Goal: Transaction & Acquisition: Purchase product/service

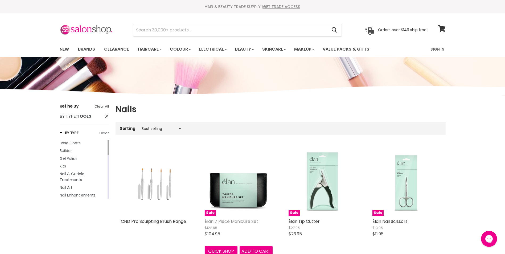
drag, startPoint x: 230, startPoint y: 225, endPoint x: 233, endPoint y: 219, distance: 7.0
click at [230, 225] on div "$122.95 $104.95" at bounding box center [239, 231] width 68 height 12
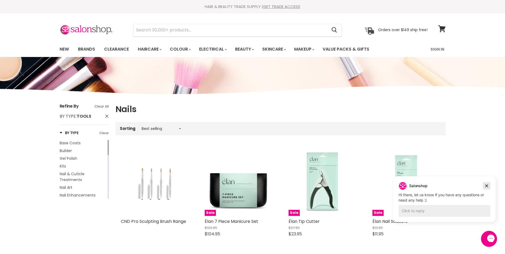
drag, startPoint x: 487, startPoint y: 185, endPoint x: 837, endPoint y: 369, distance: 395.3
click at [487, 185] on icon "Dismiss campaign" at bounding box center [486, 186] width 5 height 6
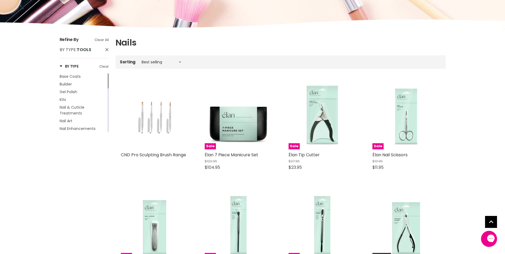
scroll to position [133, 0]
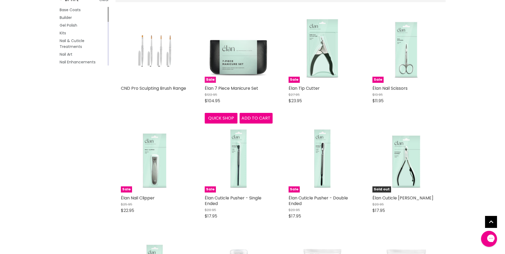
click at [218, 60] on img "Main content" at bounding box center [239, 49] width 68 height 68
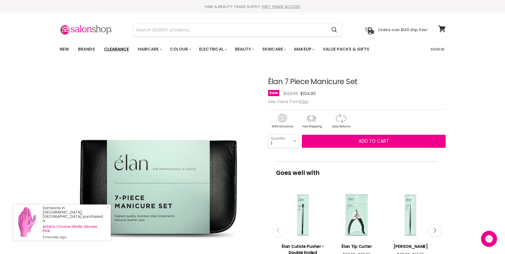
click at [112, 50] on link "Clearance" at bounding box center [116, 49] width 33 height 11
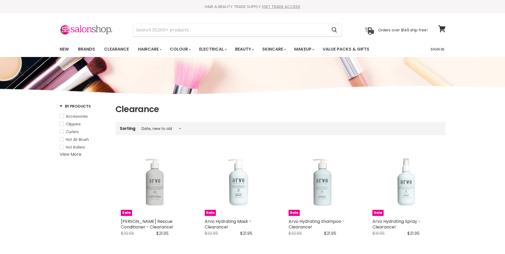
select select "created-descending"
click at [74, 153] on link "View More" at bounding box center [71, 154] width 22 height 6
drag, startPoint x: 70, startPoint y: 141, endPoint x: 78, endPoint y: 141, distance: 8.0
click at [70, 141] on span "Hot Air Brush" at bounding box center [77, 139] width 23 height 5
select select "created-descending"
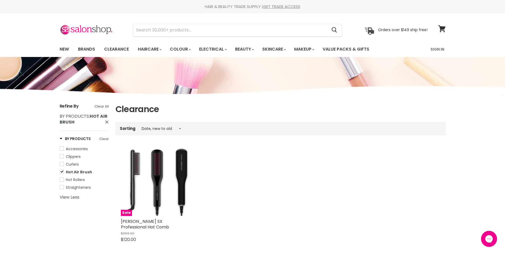
click at [71, 174] on span "Hot Air Brush" at bounding box center [79, 171] width 26 height 5
select select "created-descending"
